Goal: Information Seeking & Learning: Learn about a topic

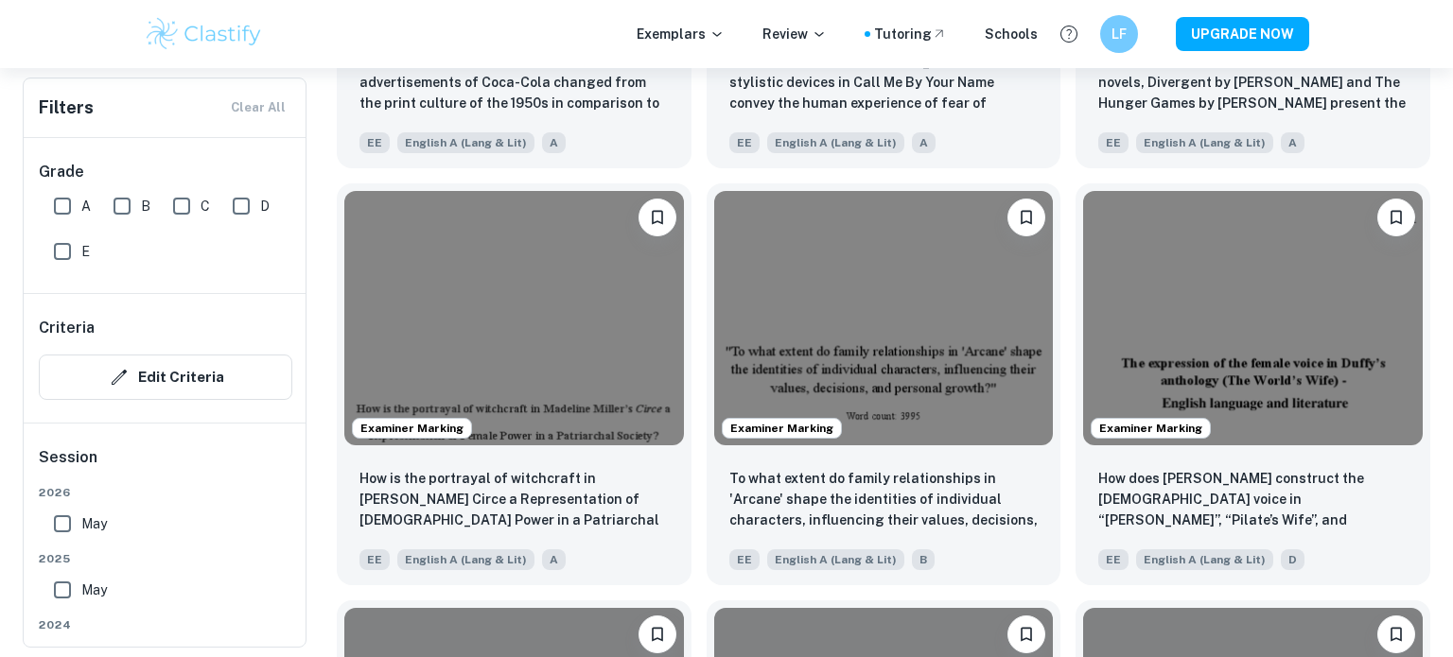
scroll to position [2058, 0]
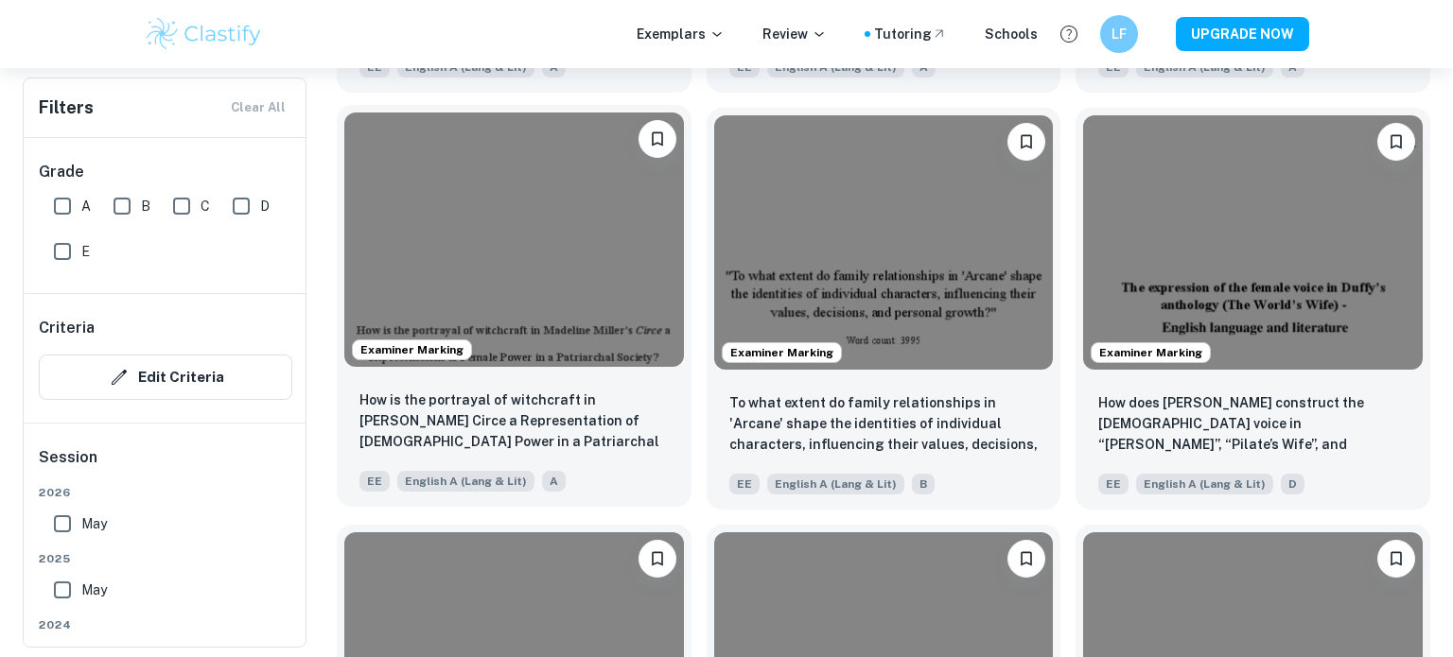
click at [600, 256] on img at bounding box center [514, 240] width 340 height 254
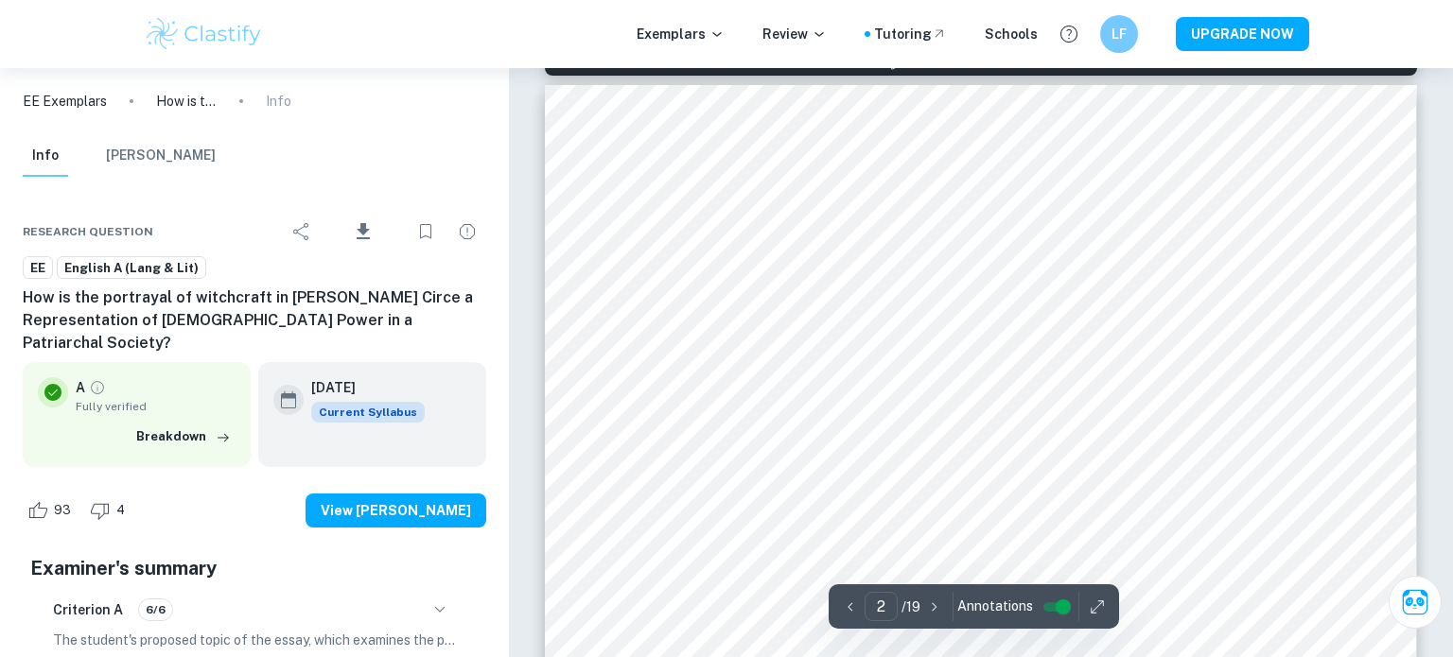
scroll to position [1281, 0]
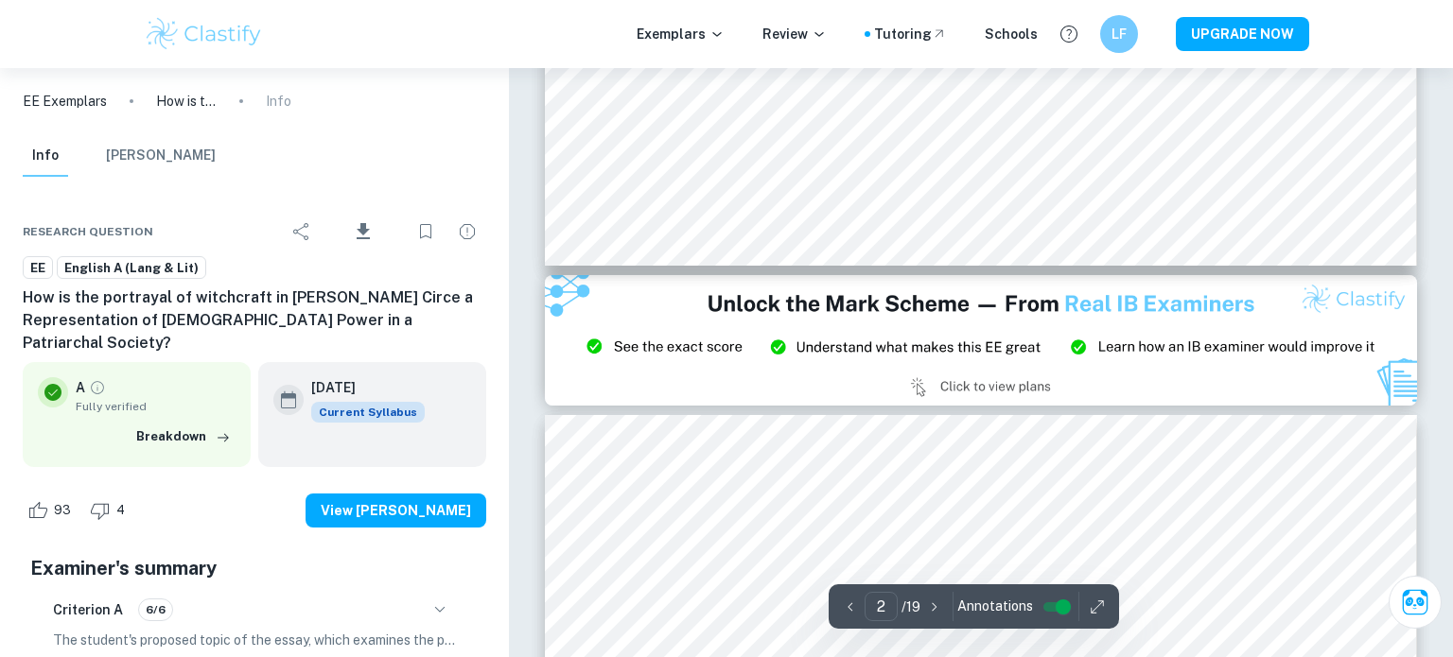
type input "3"
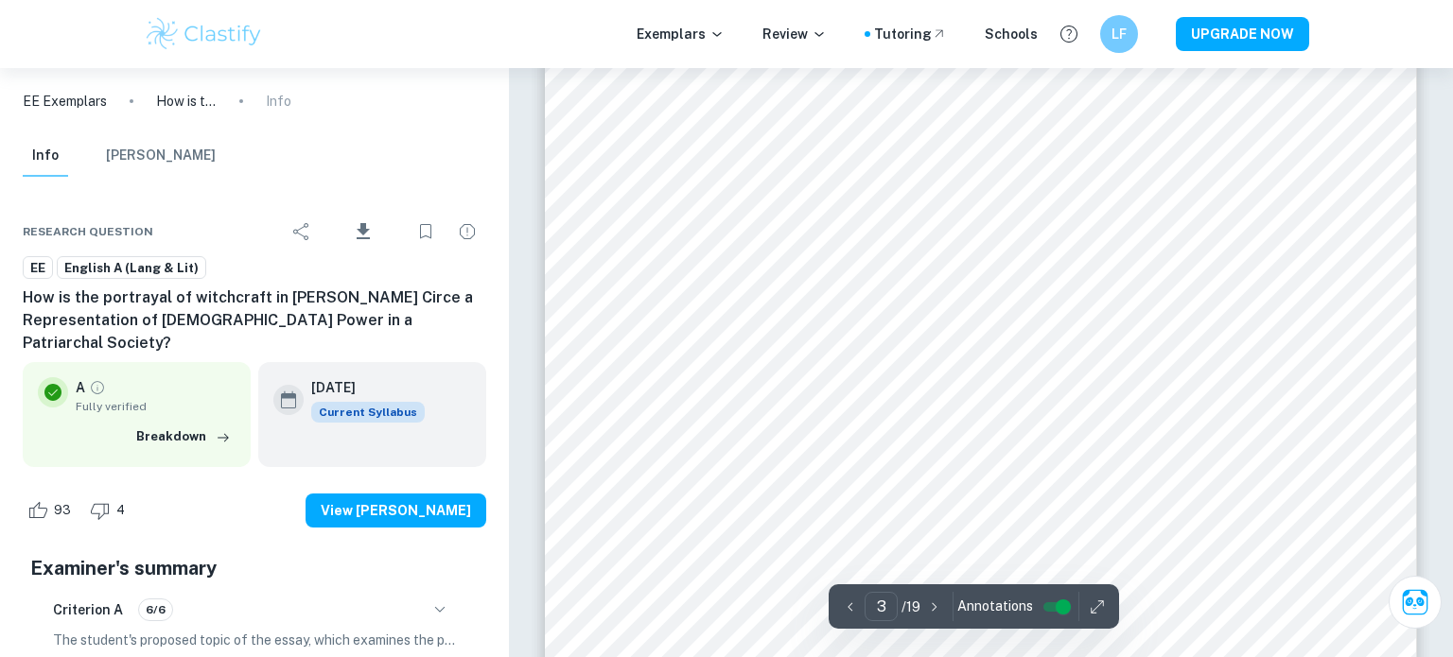
scroll to position [2764, 0]
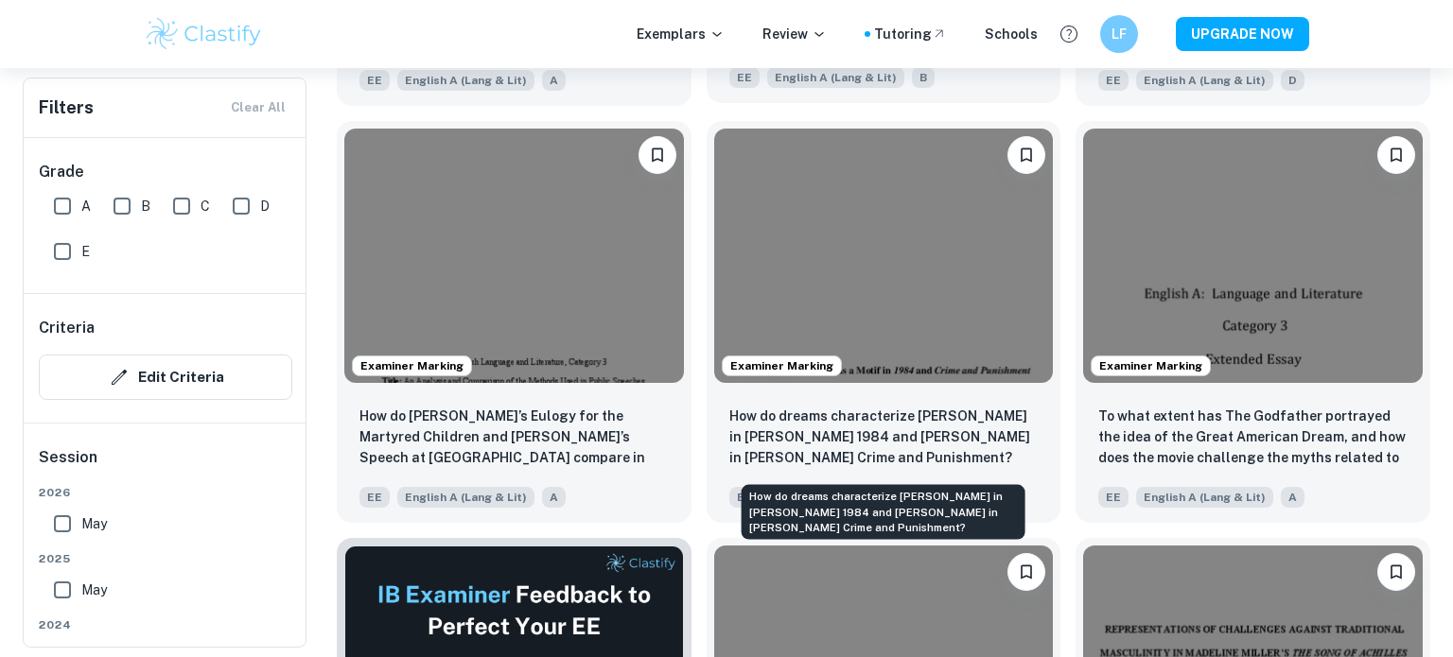
scroll to position [2568, 0]
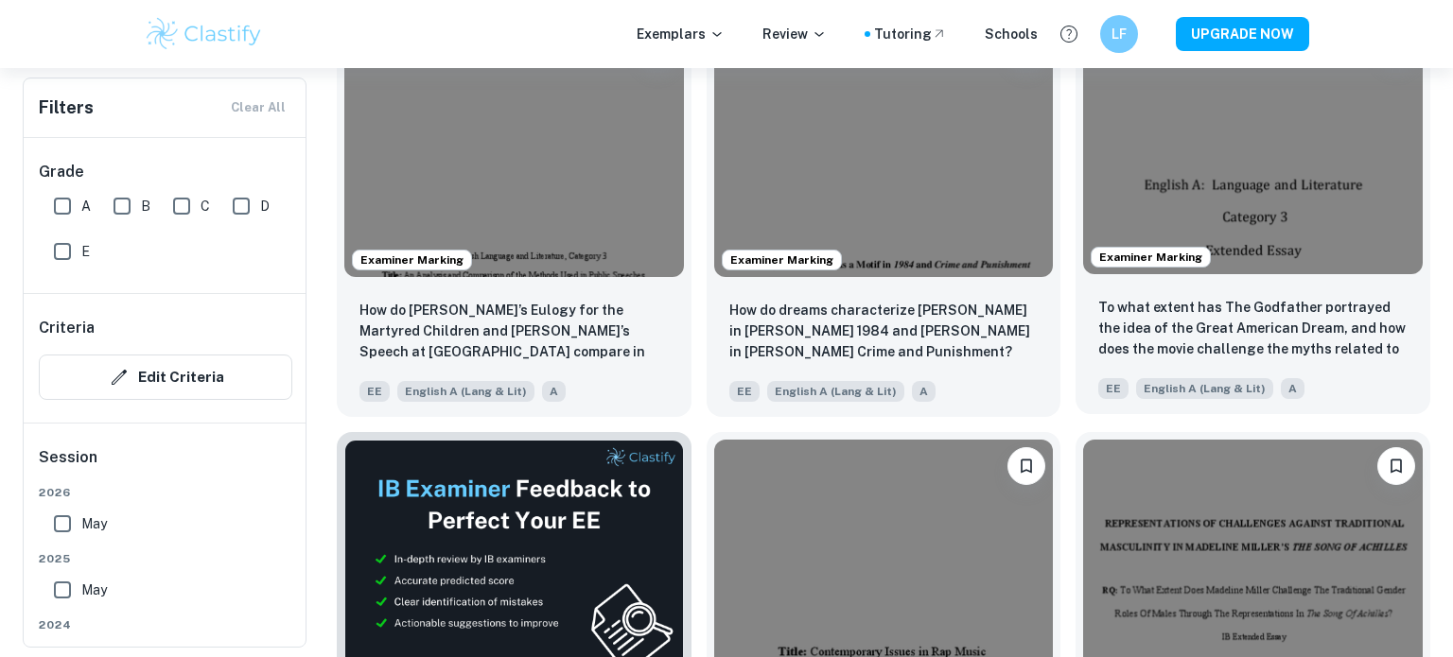
click at [1251, 169] on img at bounding box center [1253, 147] width 340 height 254
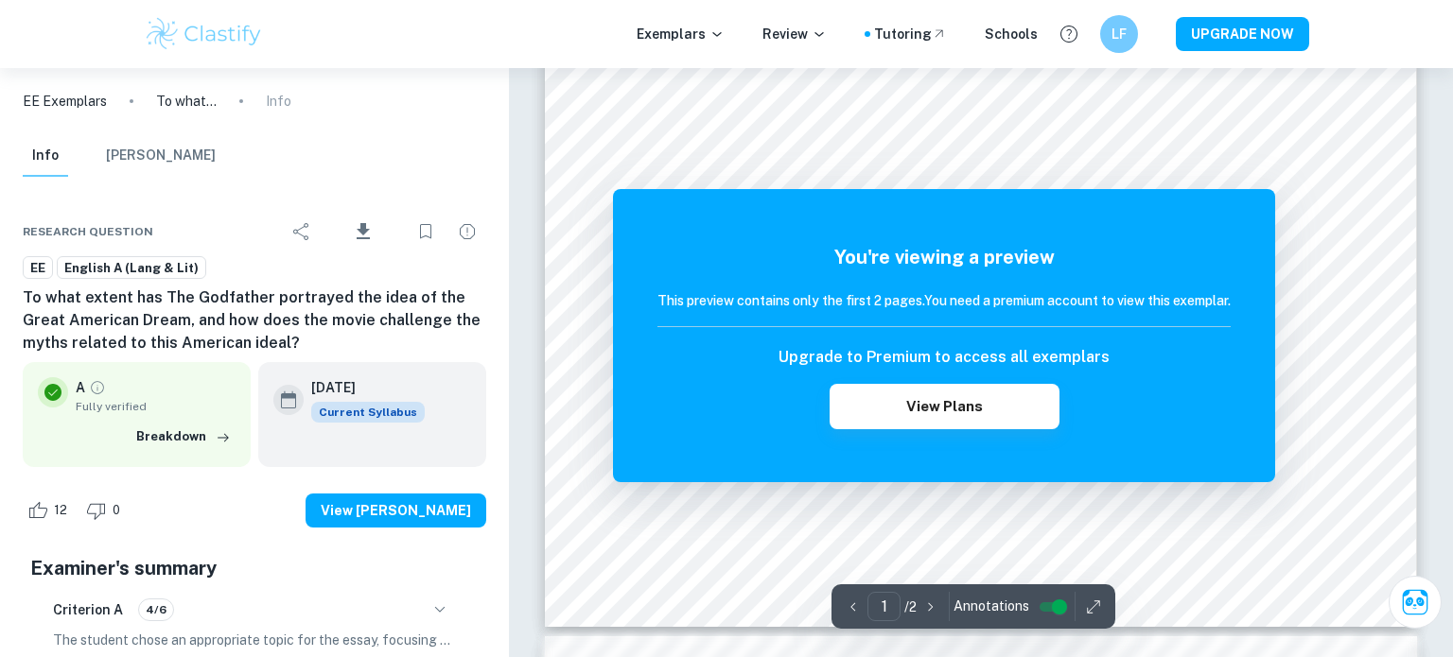
scroll to position [683, 0]
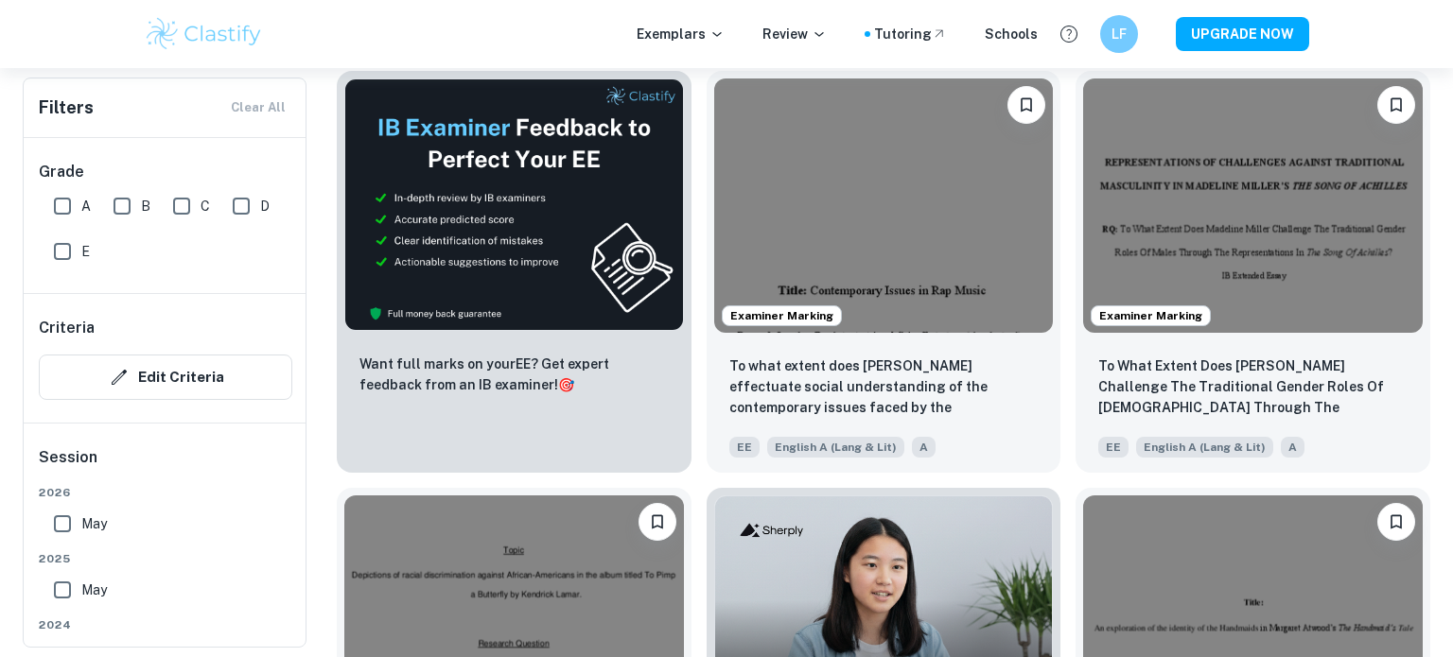
scroll to position [2942, 0]
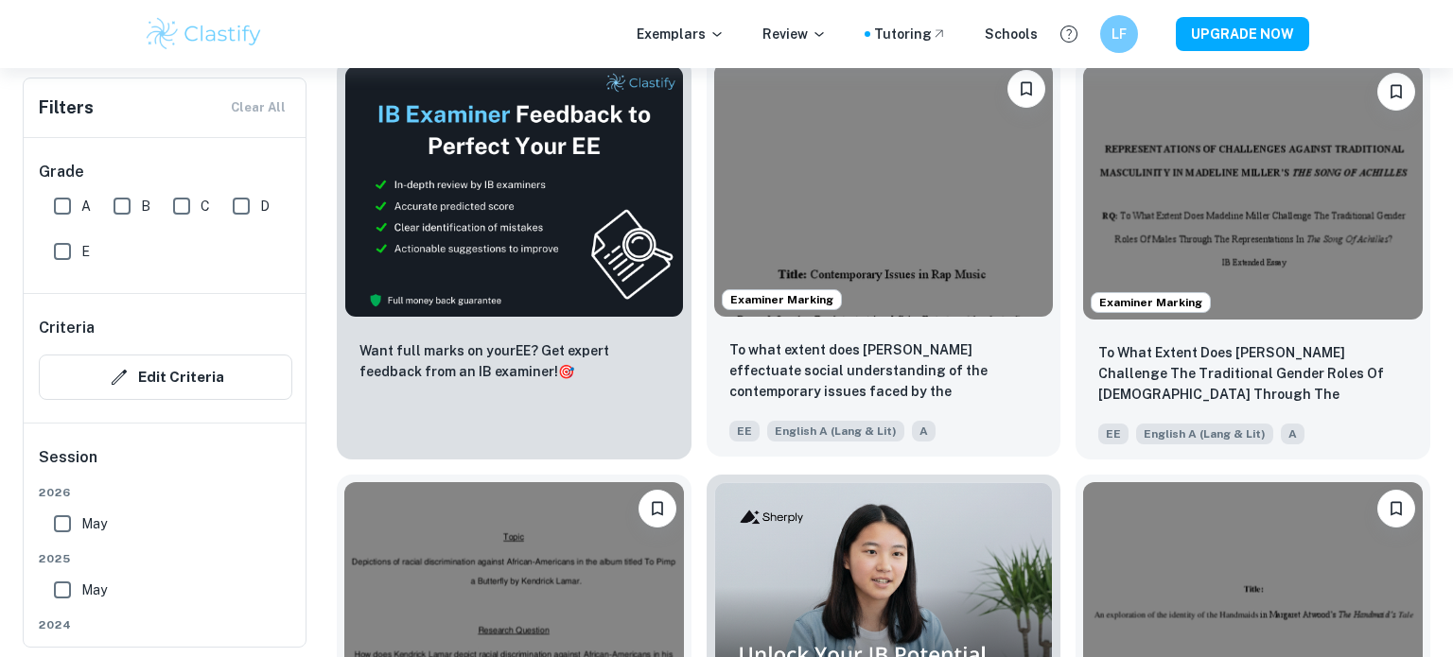
click at [926, 220] on img at bounding box center [884, 189] width 340 height 254
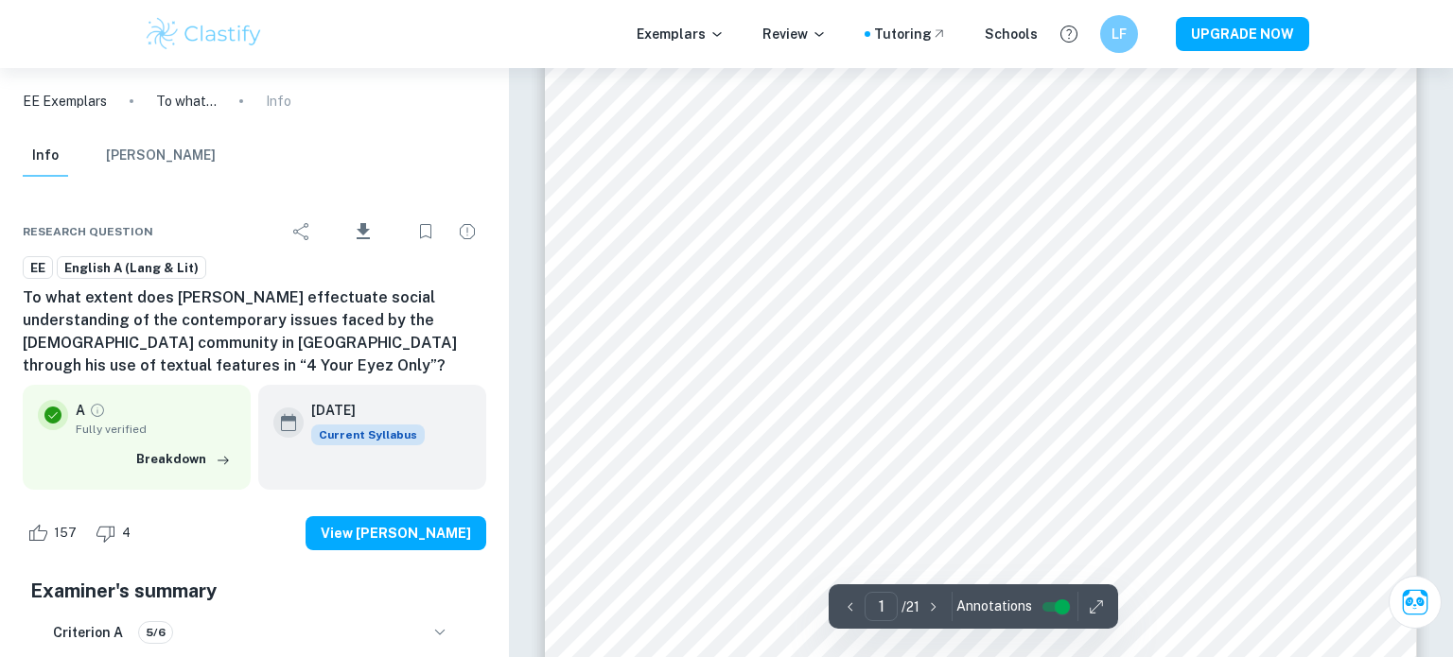
scroll to position [445, 0]
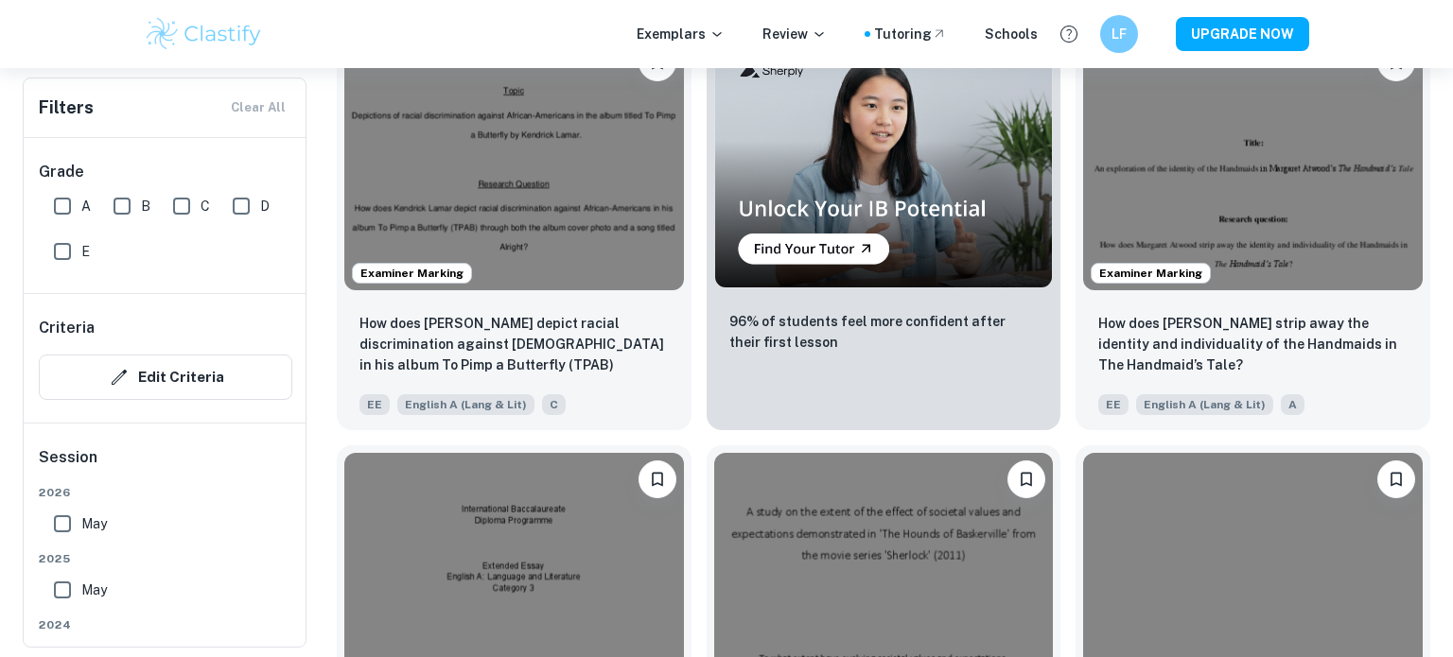
scroll to position [3384, 0]
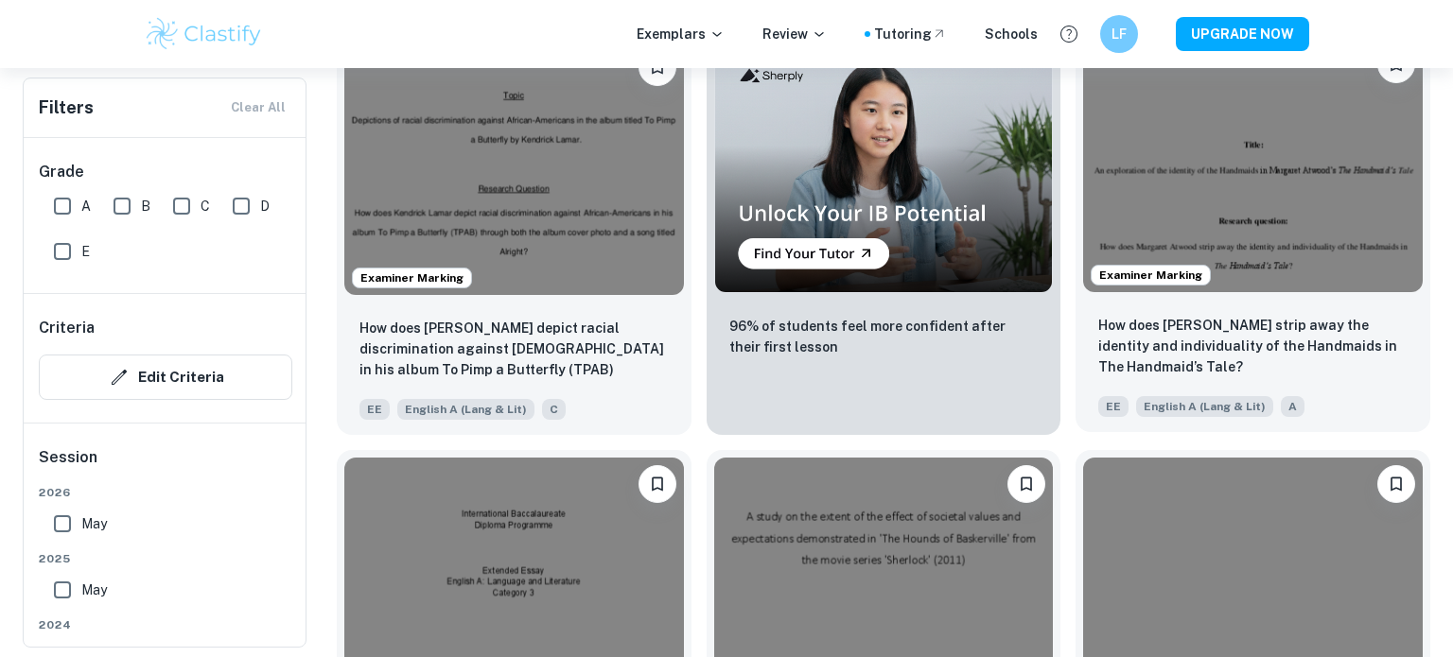
click at [1217, 181] on img at bounding box center [1253, 165] width 340 height 254
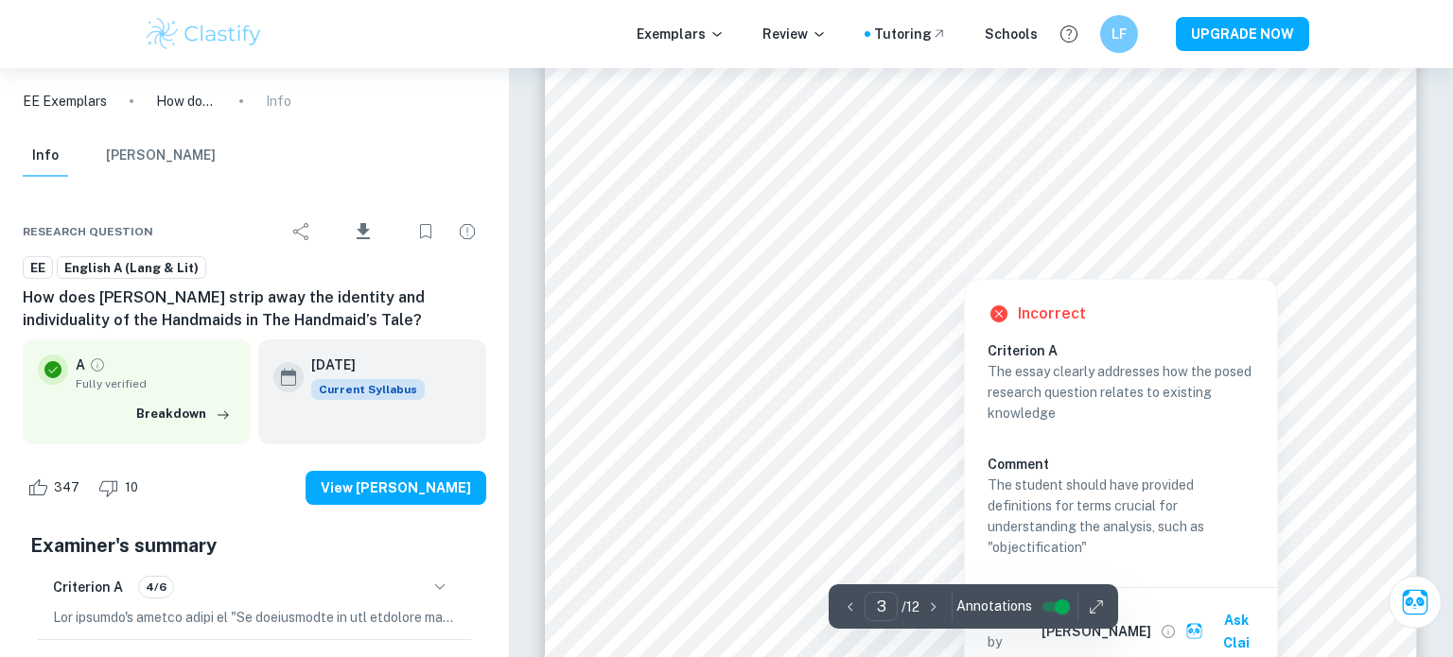
scroll to position [3108, 0]
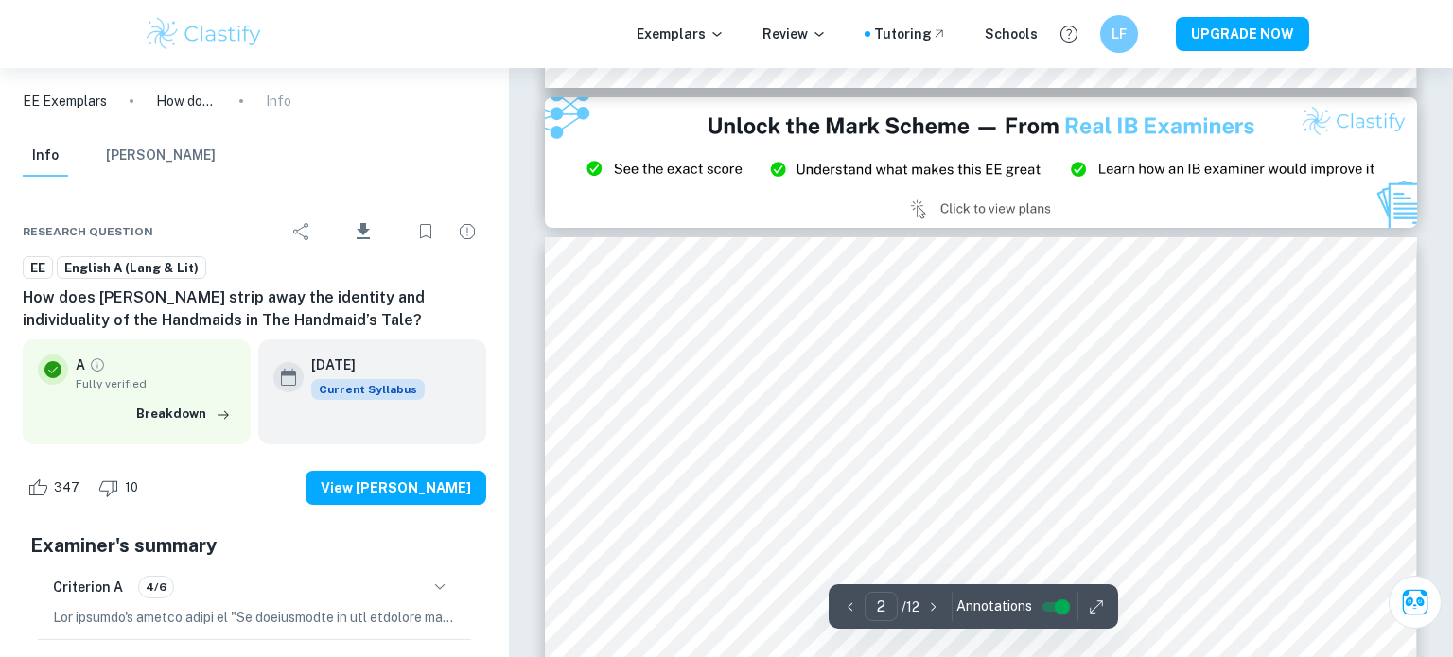
type input "3"
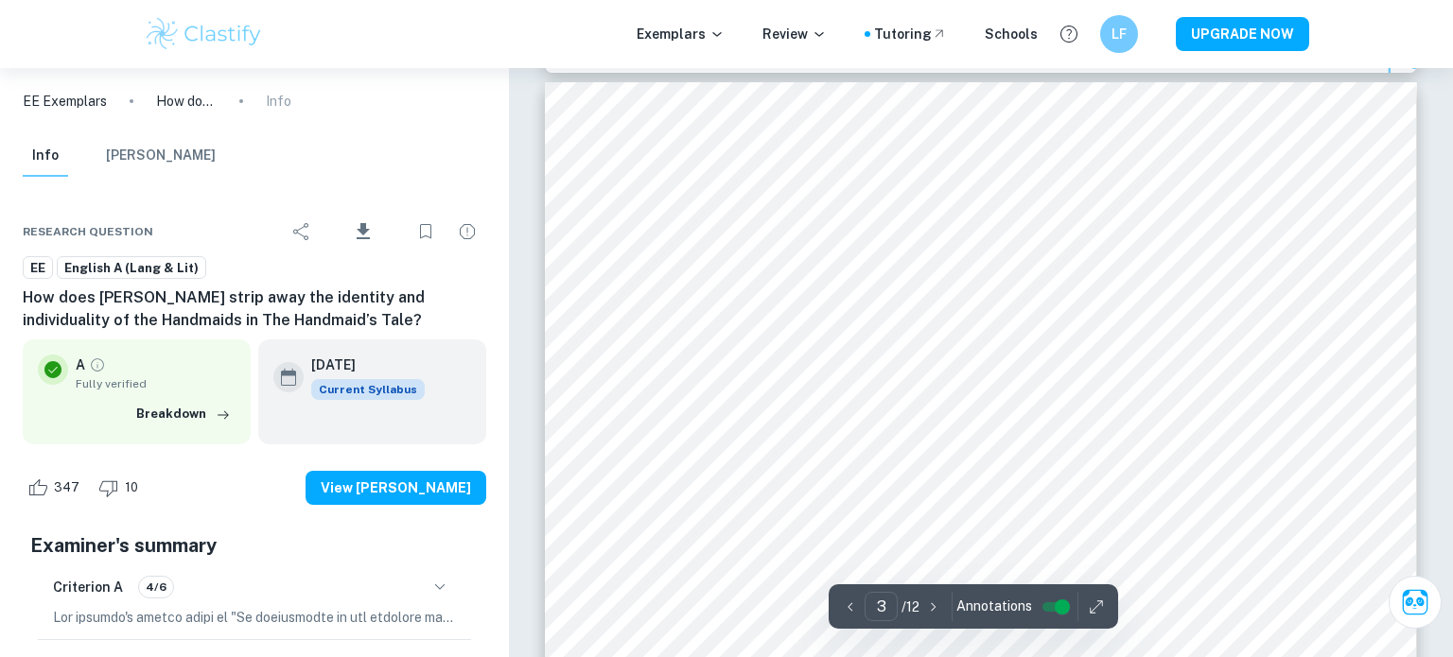
scroll to position [2756, 0]
